Goal: Navigation & Orientation: Find specific page/section

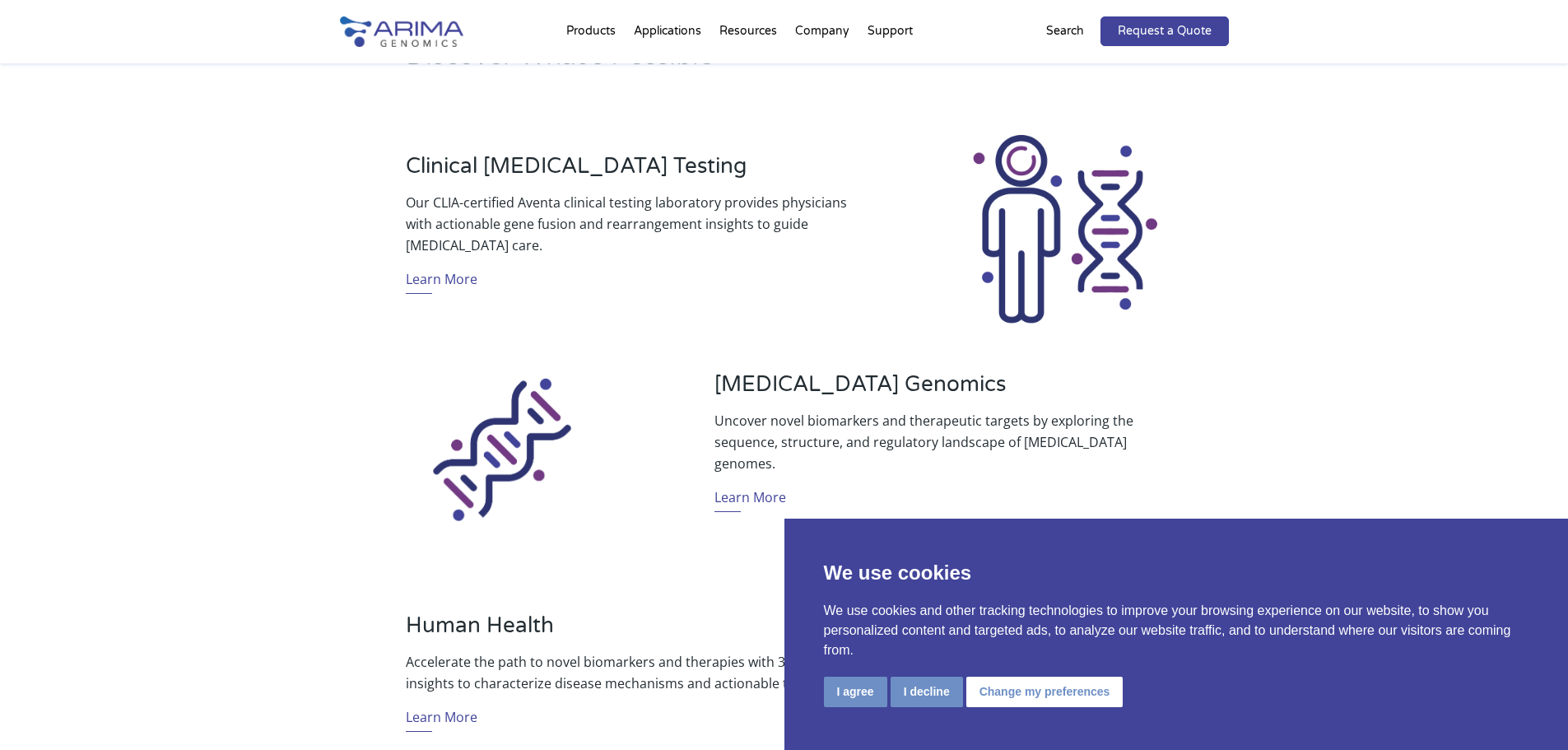
scroll to position [593, 0]
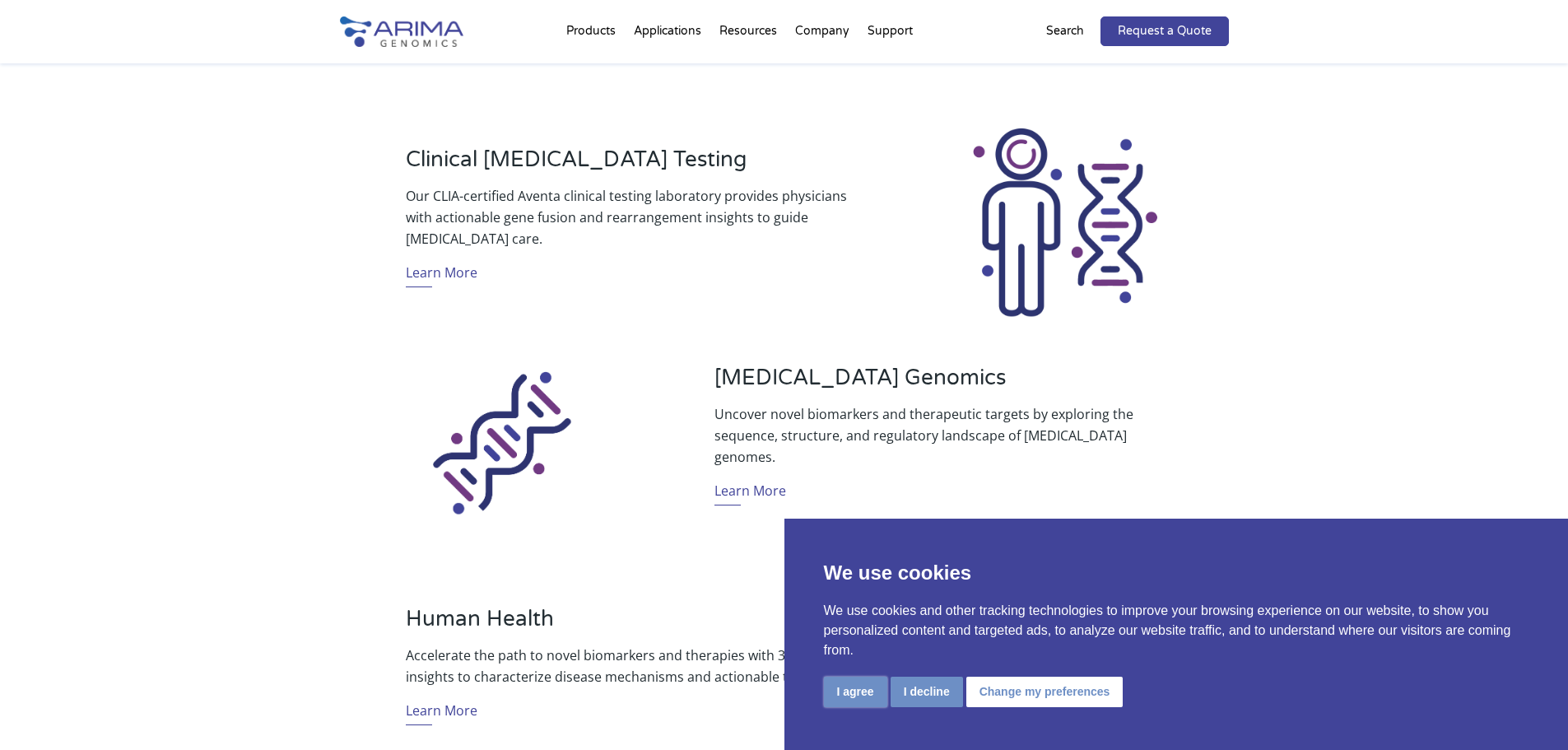
click at [861, 690] on button "I agree" at bounding box center [855, 692] width 63 height 30
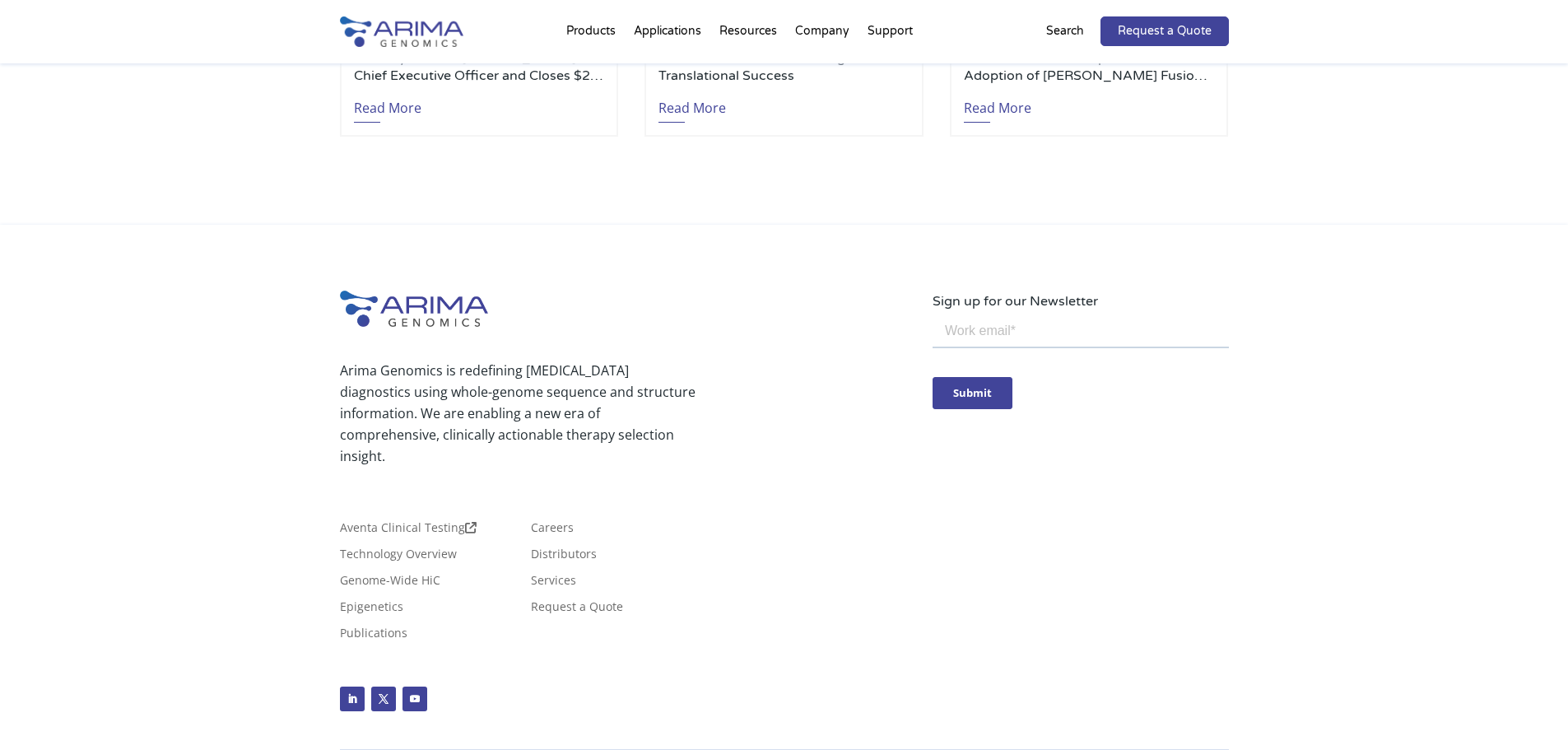
scroll to position [3874, 0]
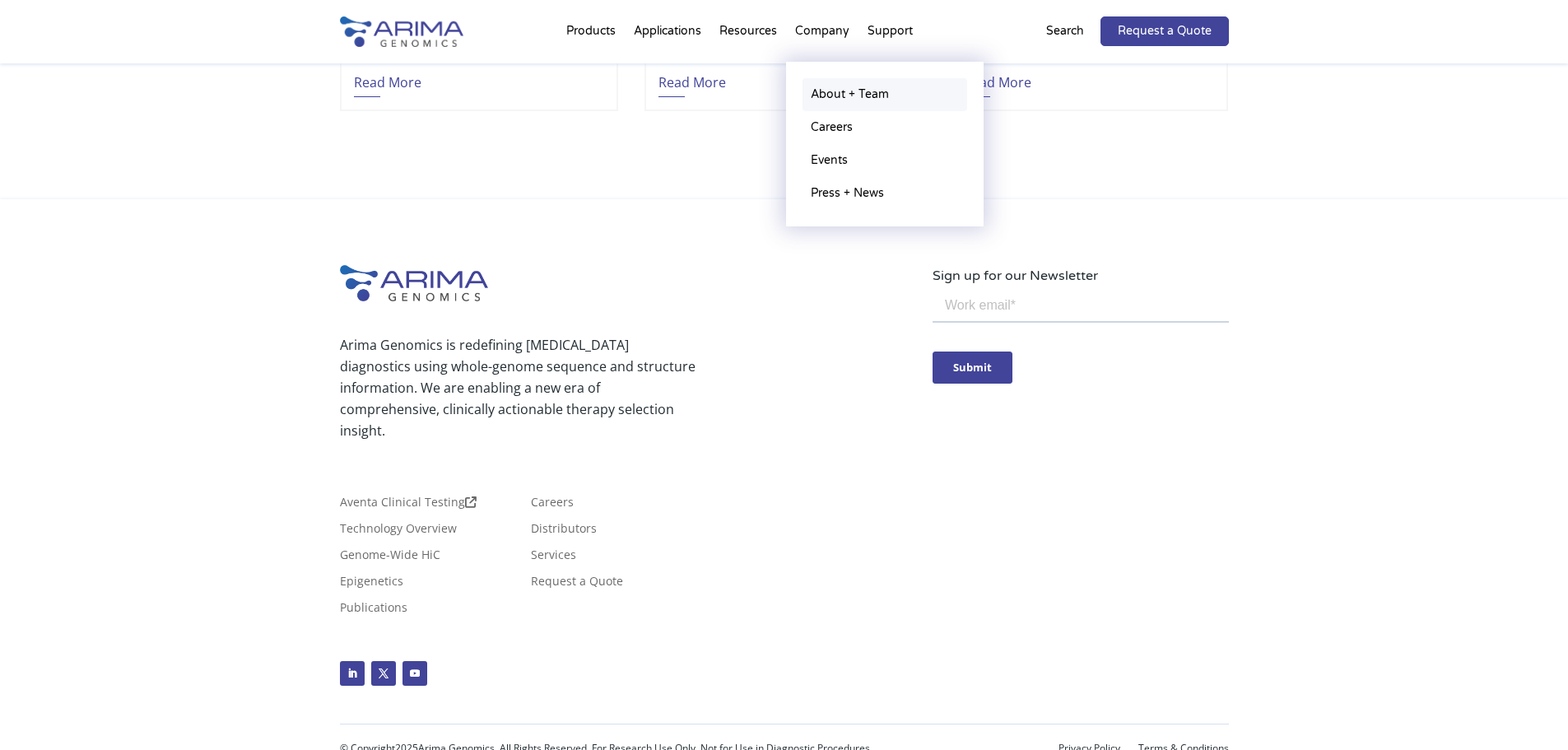
click at [869, 98] on link "About + Team" at bounding box center [884, 94] width 165 height 33
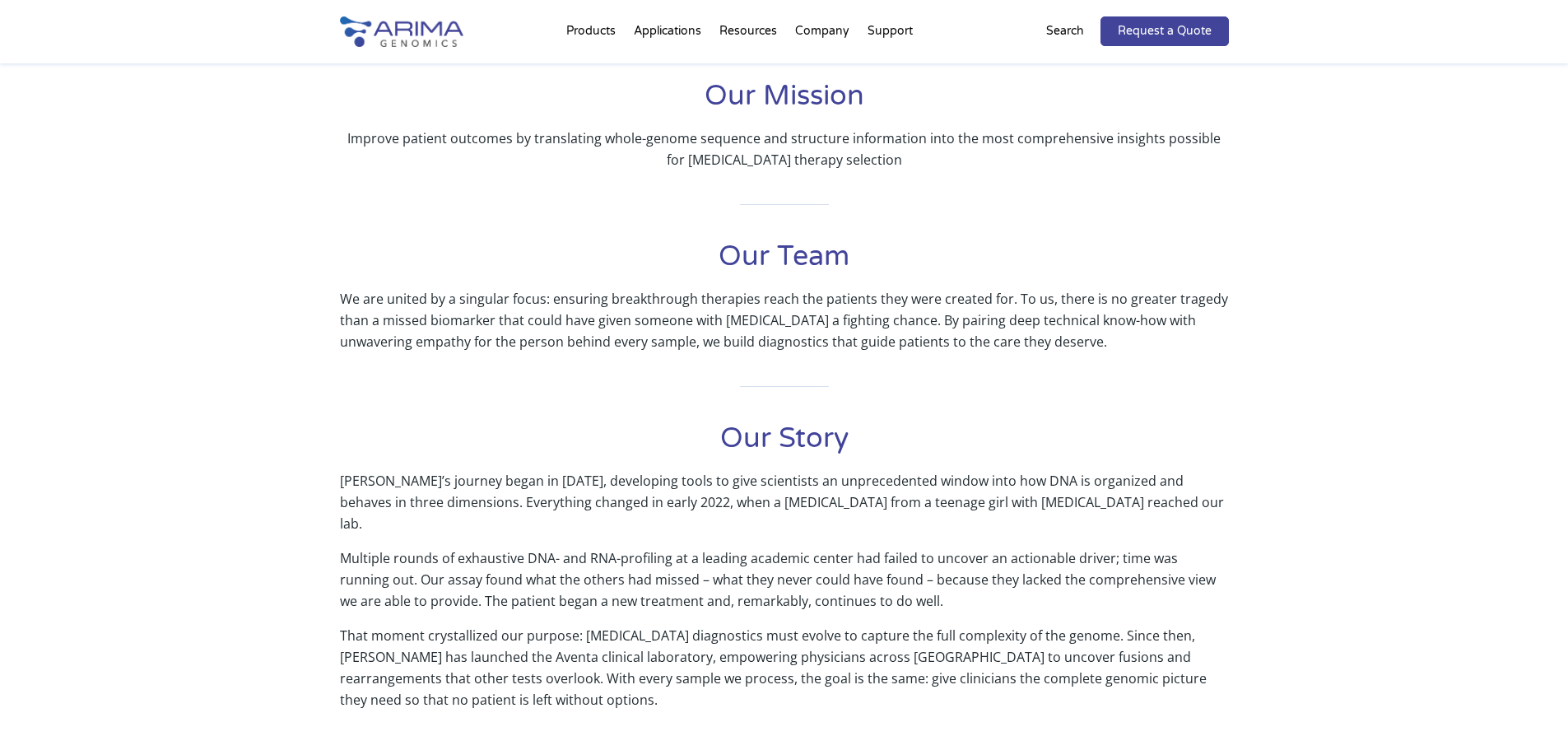
scroll to position [395, 0]
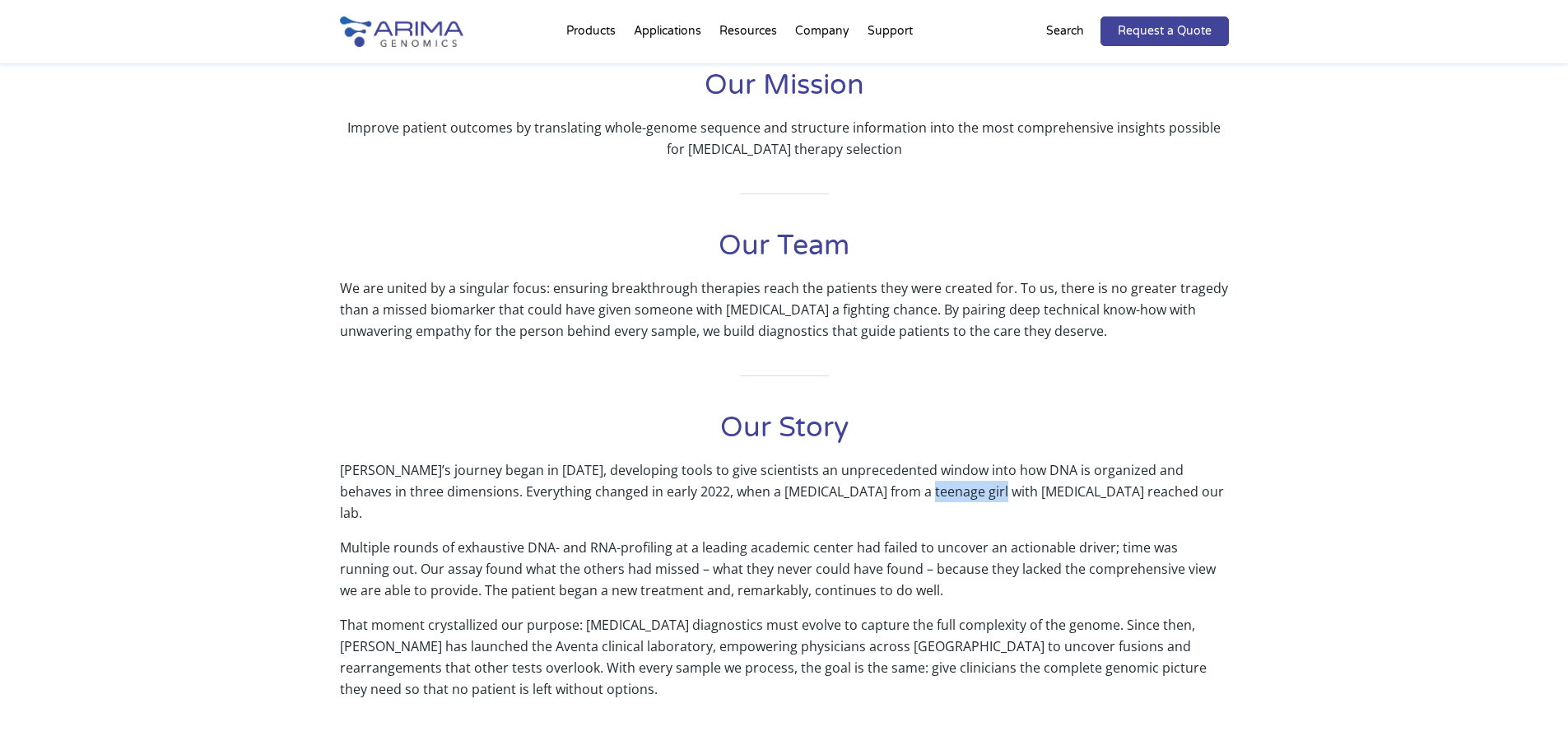
drag, startPoint x: 867, startPoint y: 494, endPoint x: 1239, endPoint y: 569, distance: 379.5
click at [946, 492] on p "[PERSON_NAME]’s journey began in [DATE], developing tools to give scientists an…" at bounding box center [784, 498] width 889 height 77
copy p "[MEDICAL_DATA]"
click at [520, 586] on p "Multiple rounds of exhaustive DNA- and RNA-profiling at a leading academic cent…" at bounding box center [784, 575] width 889 height 77
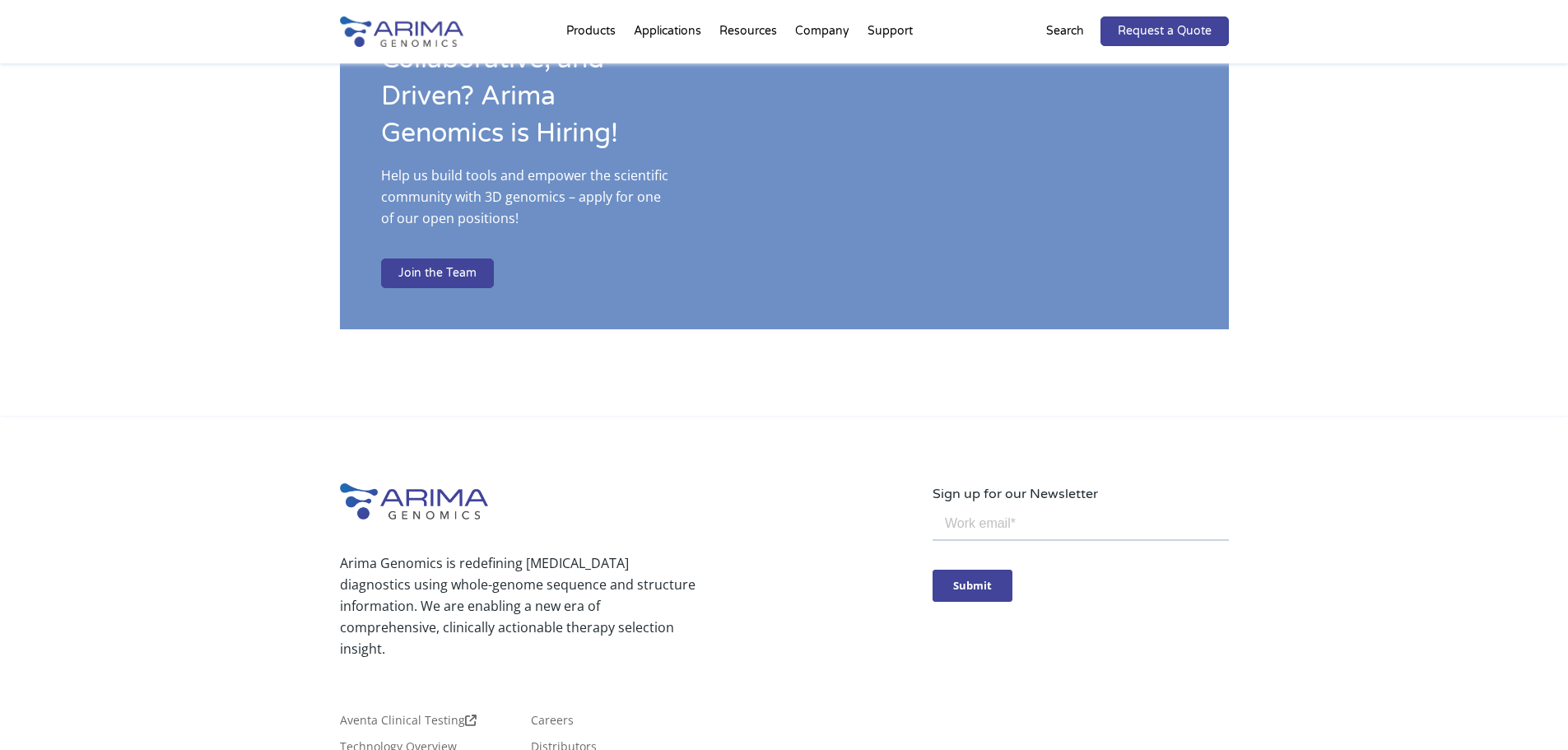
scroll to position [2702, 0]
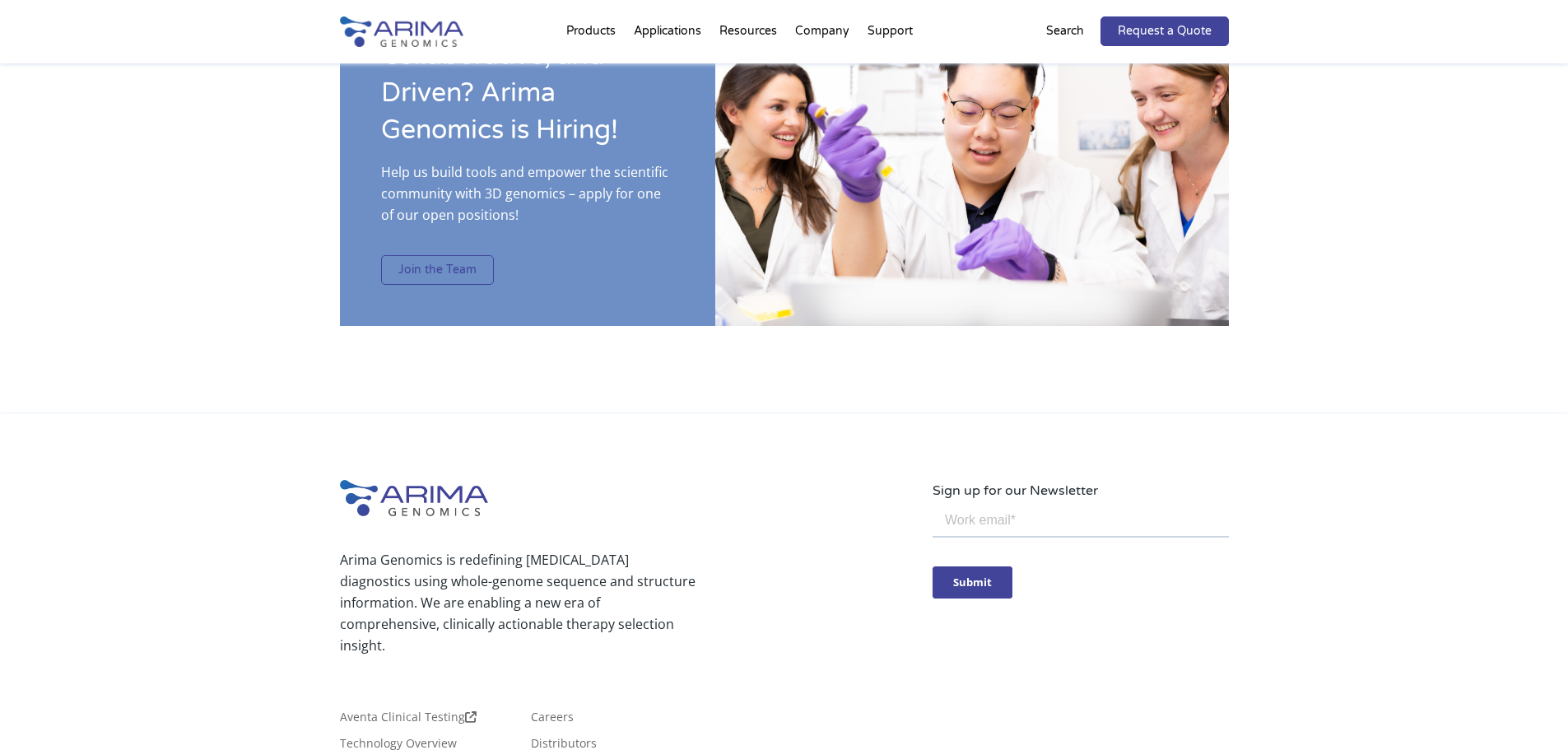
click at [451, 255] on link "Join the Team" at bounding box center [437, 270] width 113 height 30
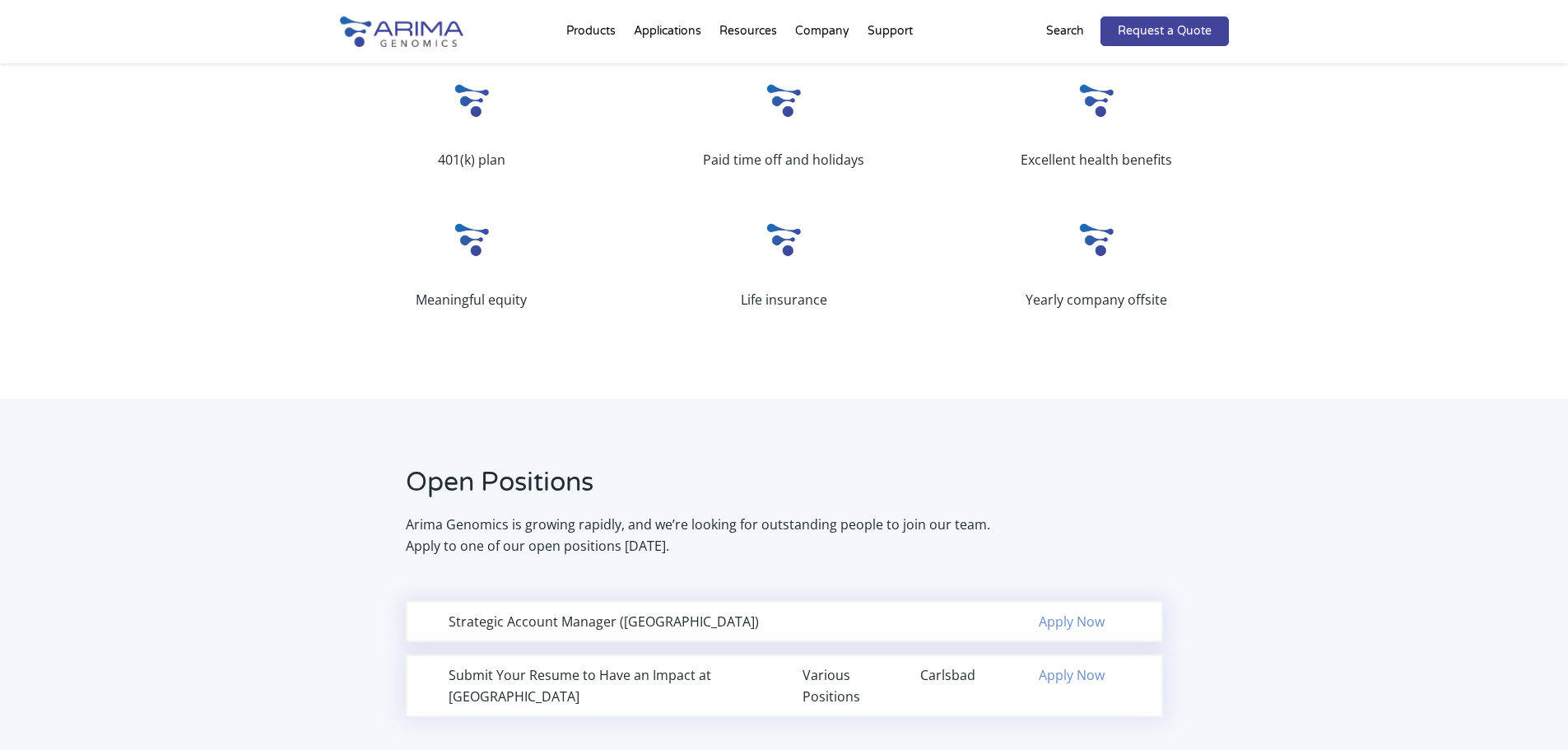
scroll to position [635, 0]
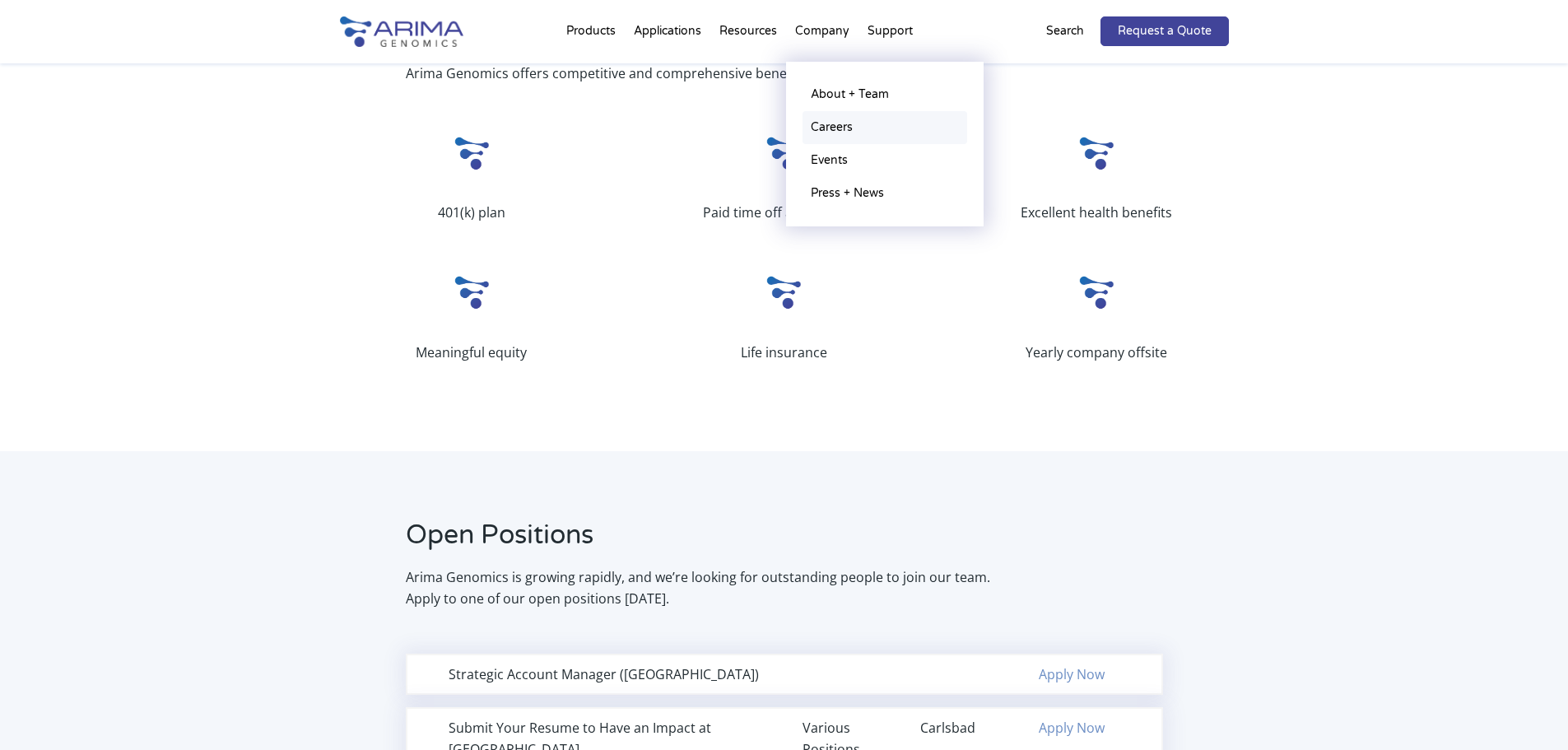
click at [838, 127] on link "Careers" at bounding box center [884, 127] width 165 height 33
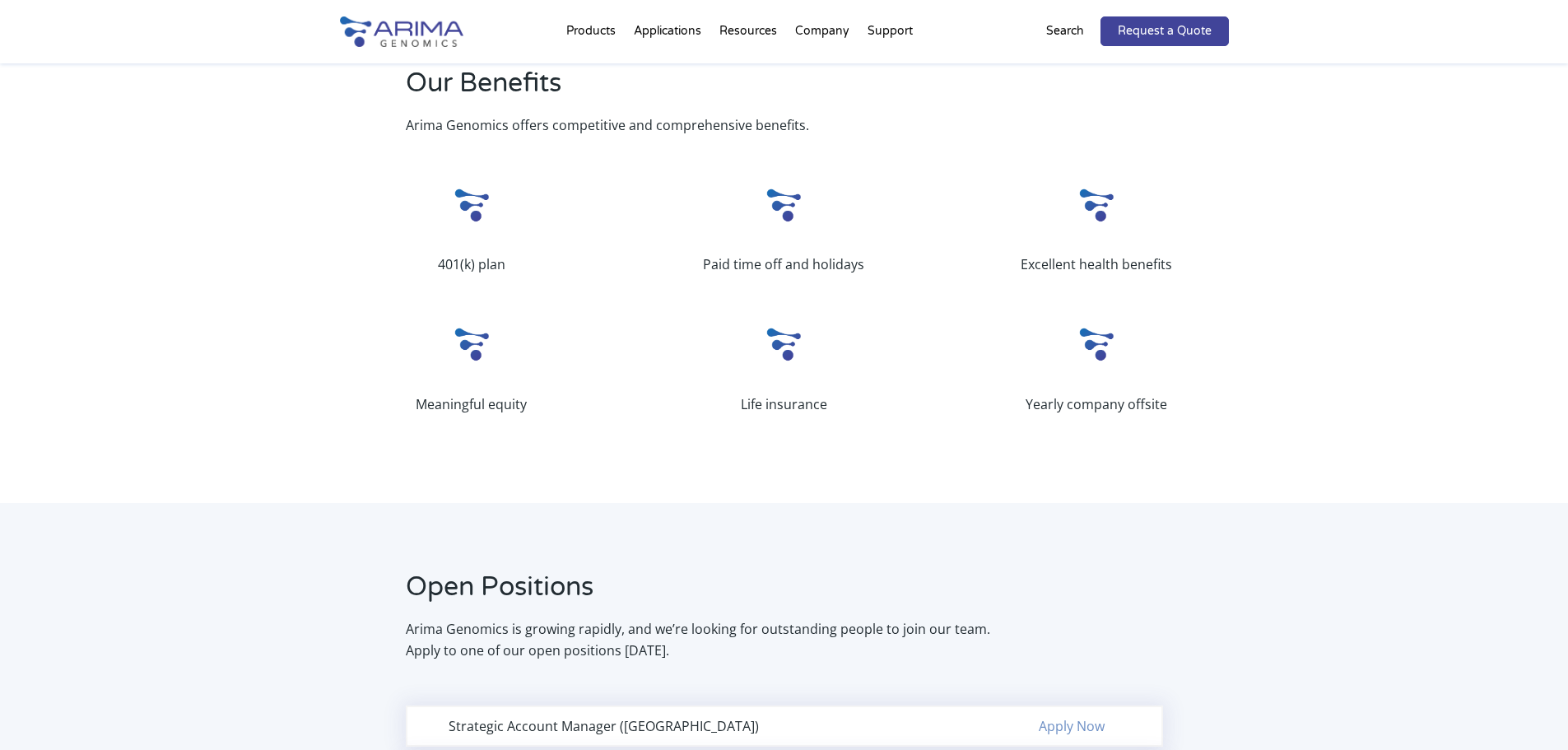
scroll to position [593, 0]
